Goal: Task Accomplishment & Management: Manage account settings

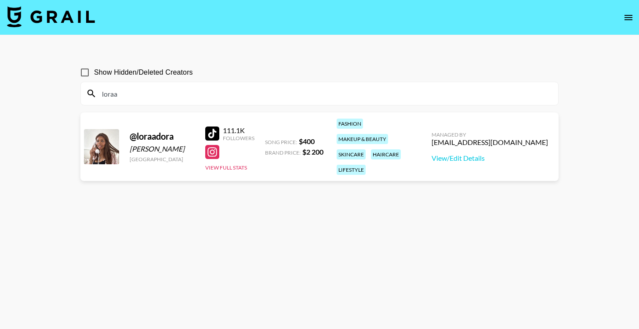
click at [115, 97] on input "loraa" at bounding box center [325, 94] width 457 height 14
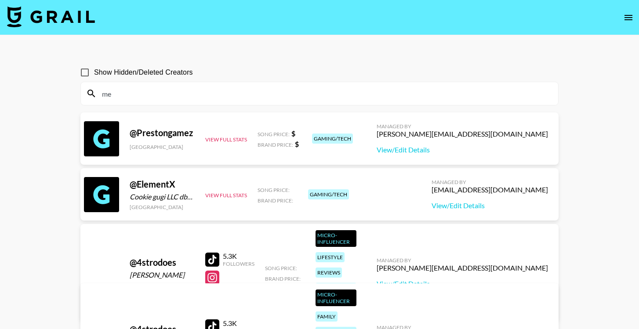
type input "m"
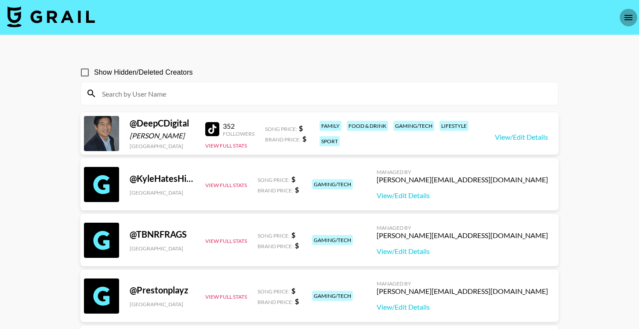
click at [629, 17] on icon "open drawer" at bounding box center [629, 17] width 8 height 5
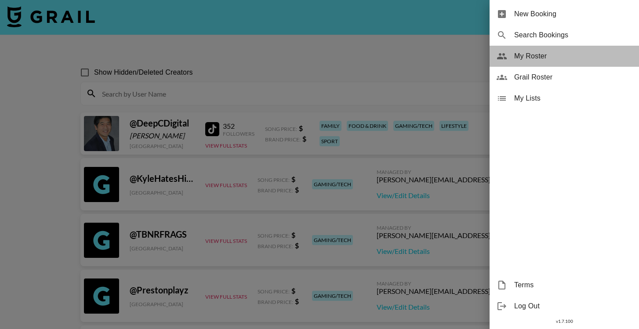
click at [534, 55] on span "My Roster" at bounding box center [574, 56] width 118 height 11
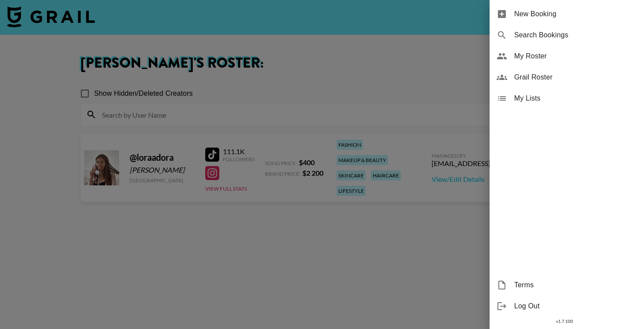
click at [166, 116] on div at bounding box center [319, 164] width 639 height 329
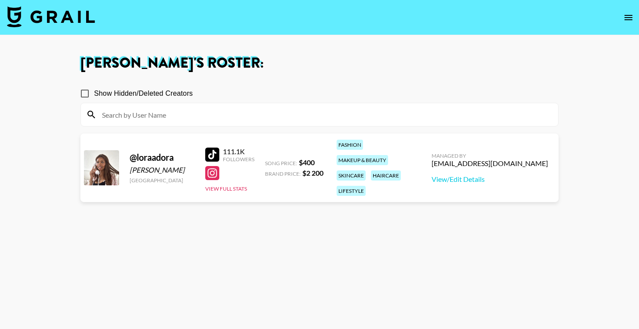
click at [131, 114] on input at bounding box center [325, 115] width 457 height 14
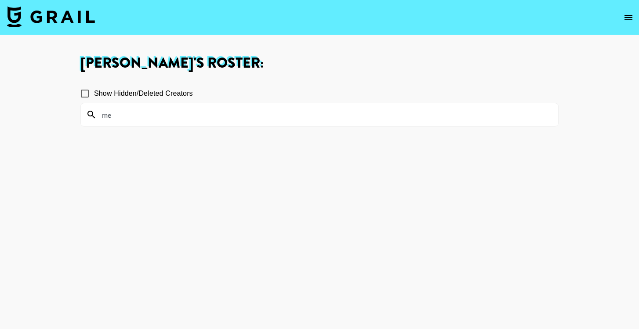
type input "m"
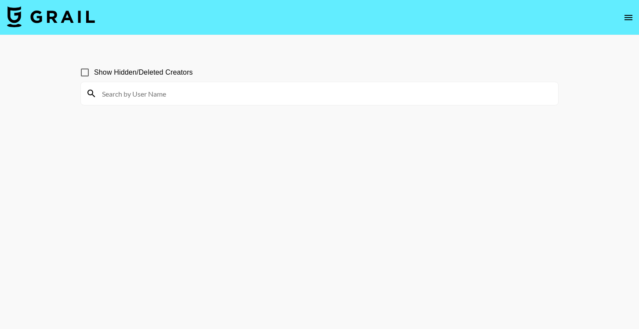
click at [624, 23] on button "open drawer" at bounding box center [629, 18] width 18 height 18
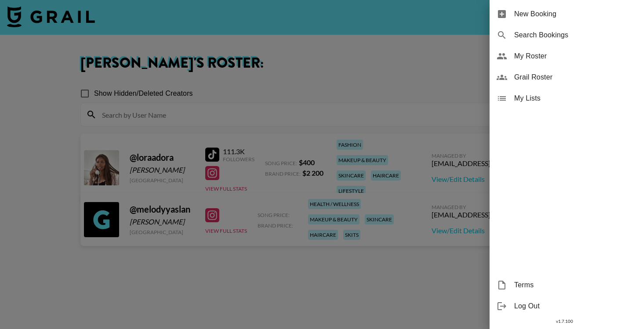
click at [395, 88] on div at bounding box center [319, 164] width 639 height 329
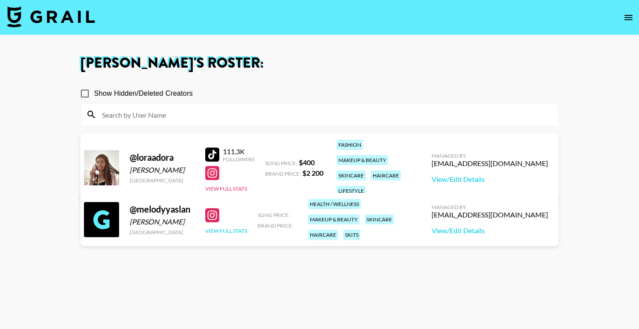
click at [214, 231] on button "View Full Stats" at bounding box center [226, 231] width 42 height 7
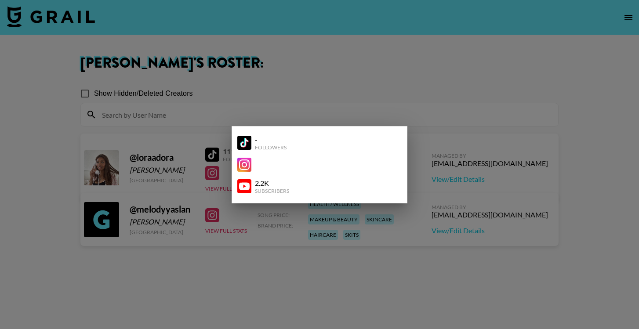
click at [265, 256] on div at bounding box center [319, 164] width 639 height 329
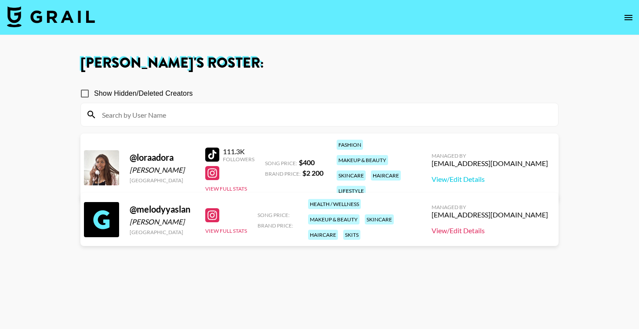
click at [480, 231] on link "View/Edit Details" at bounding box center [490, 230] width 117 height 9
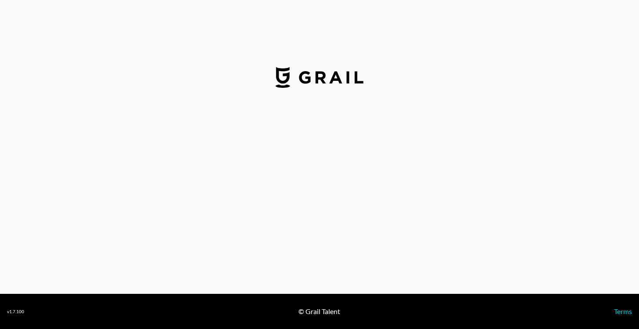
select select "USD"
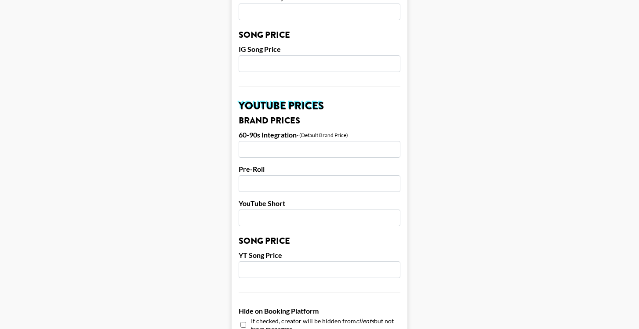
scroll to position [543, 0]
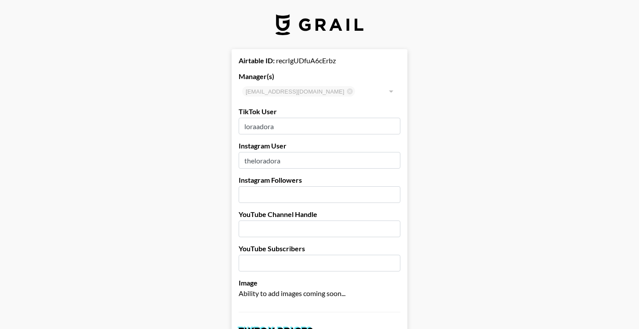
select select "USD"
